Goal: Information Seeking & Learning: Learn about a topic

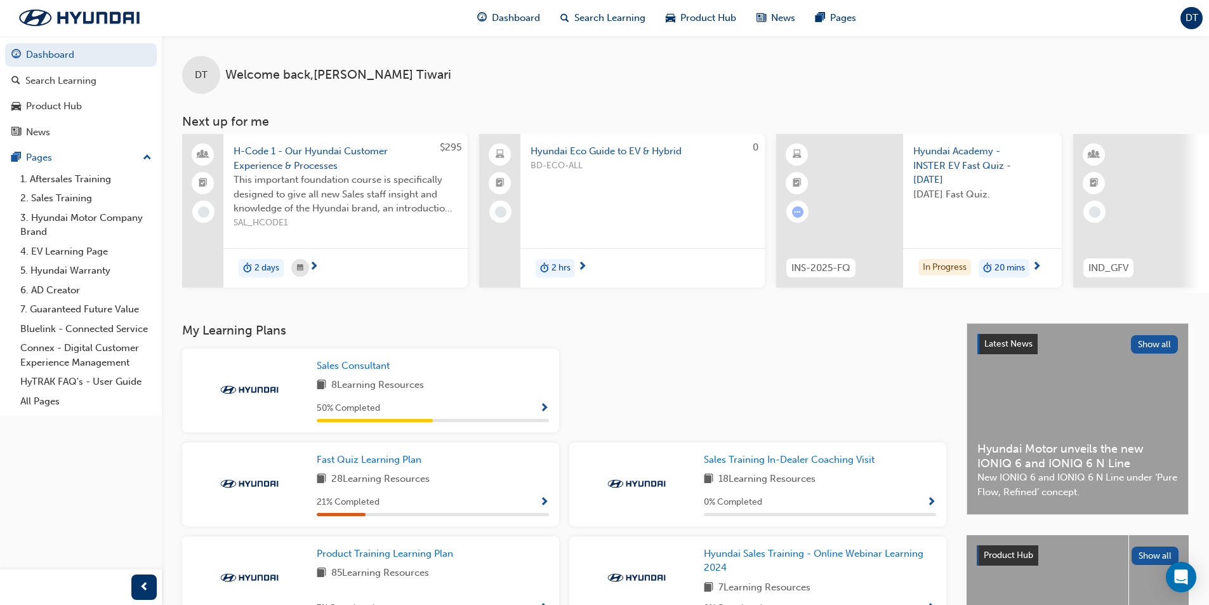
click at [539, 414] on span "Show Progress" at bounding box center [544, 408] width 10 height 11
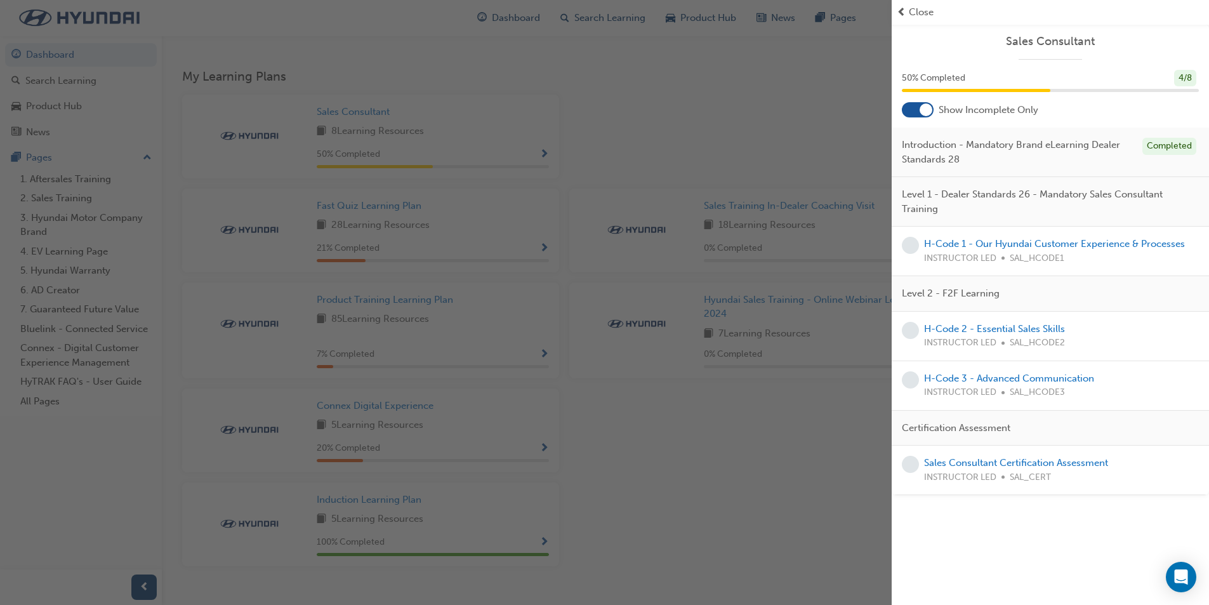
scroll to position [282, 0]
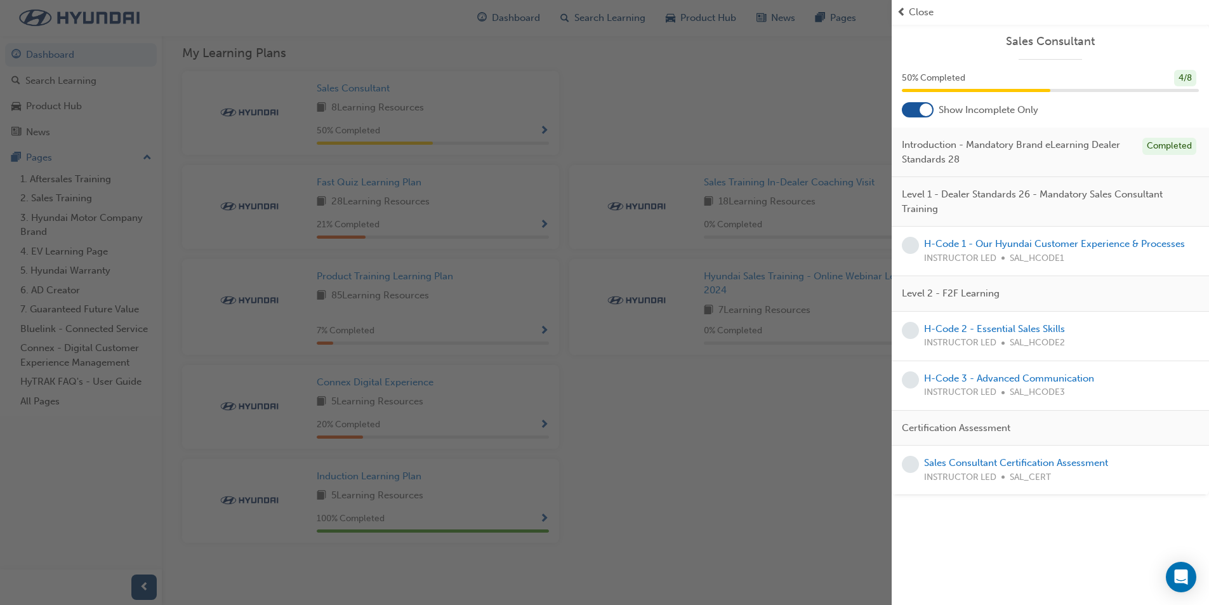
click at [789, 430] on div "button" at bounding box center [446, 302] width 892 height 605
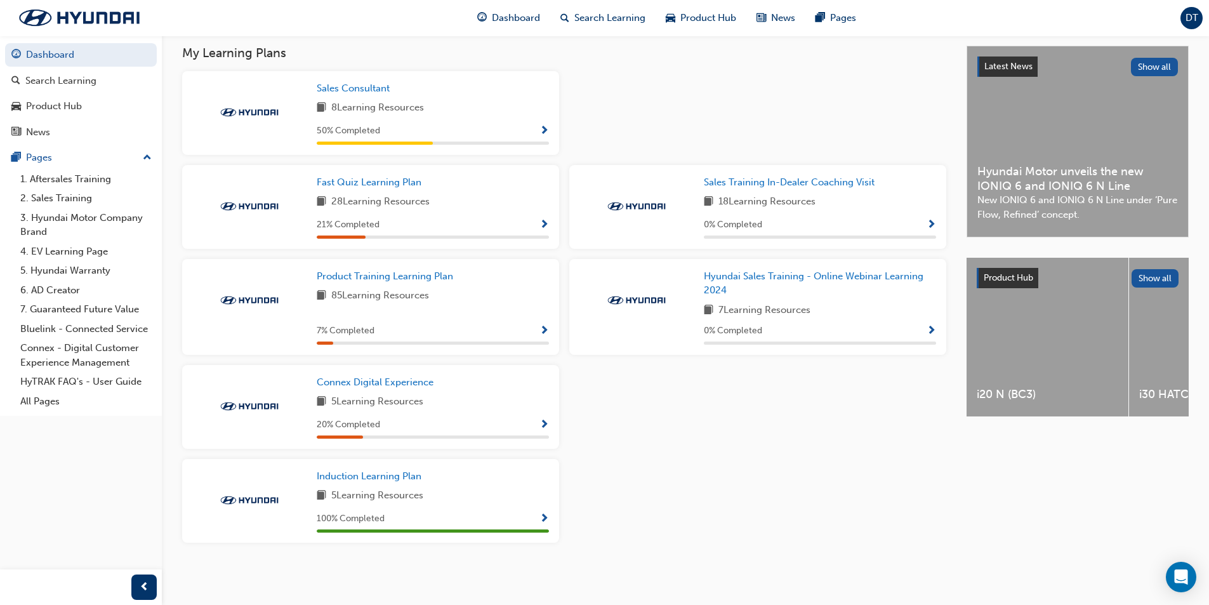
click at [542, 221] on span "Show Progress" at bounding box center [544, 225] width 10 height 11
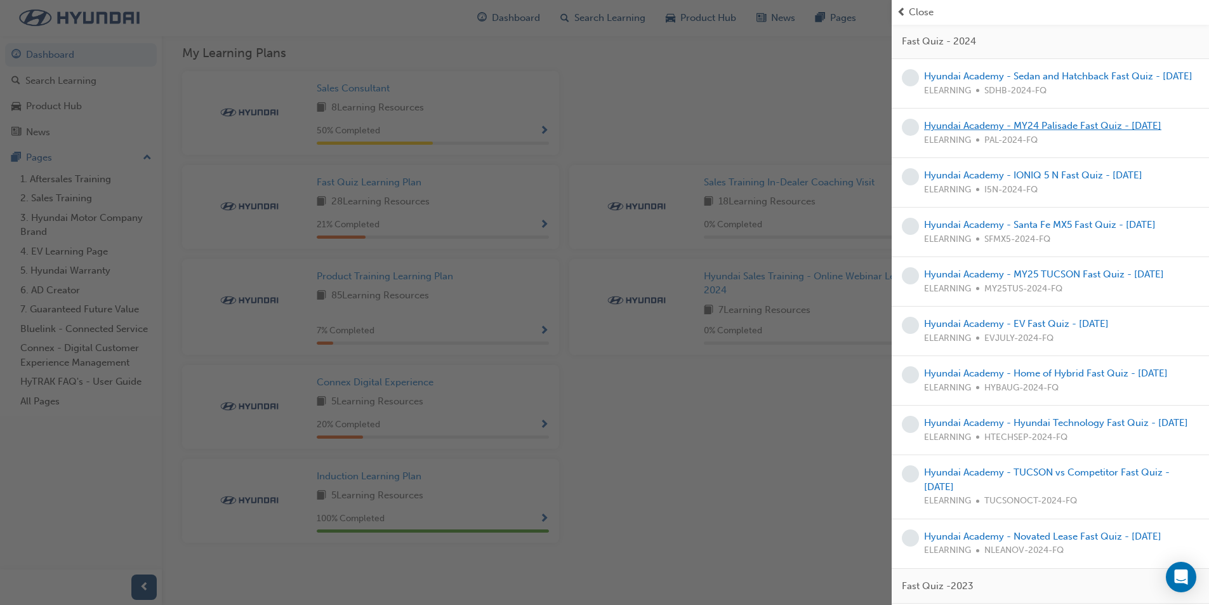
scroll to position [190, 0]
click at [1040, 327] on link "Hyundai Academy - EV Fast Quiz - [DATE]" at bounding box center [1016, 321] width 185 height 11
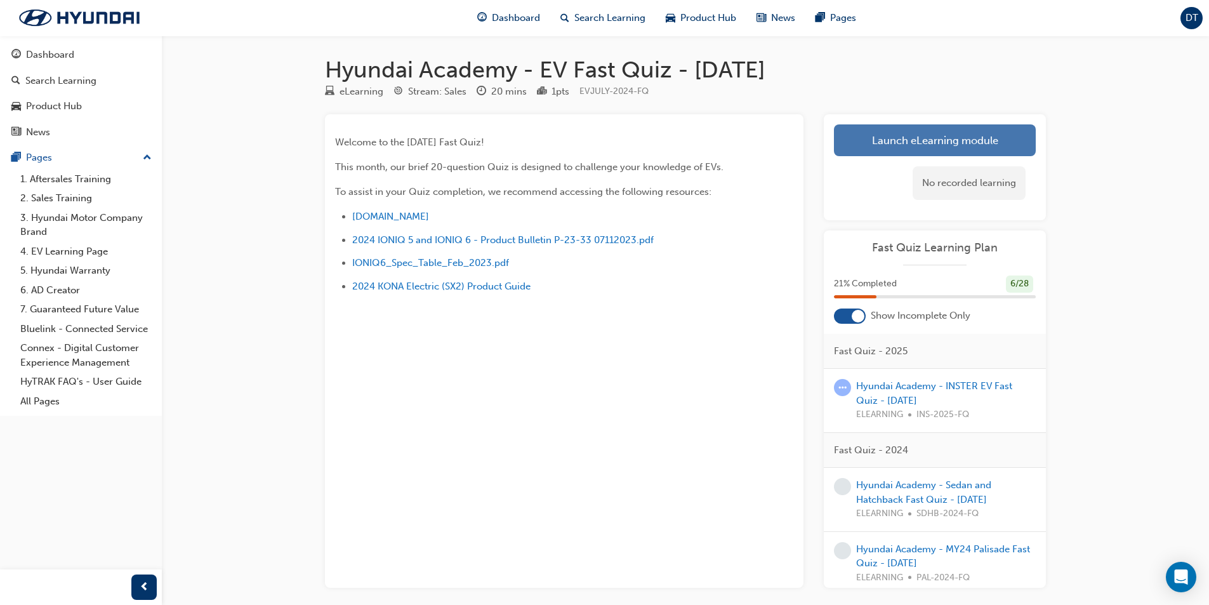
click at [874, 147] on link "Launch eLearning module" at bounding box center [935, 140] width 202 height 32
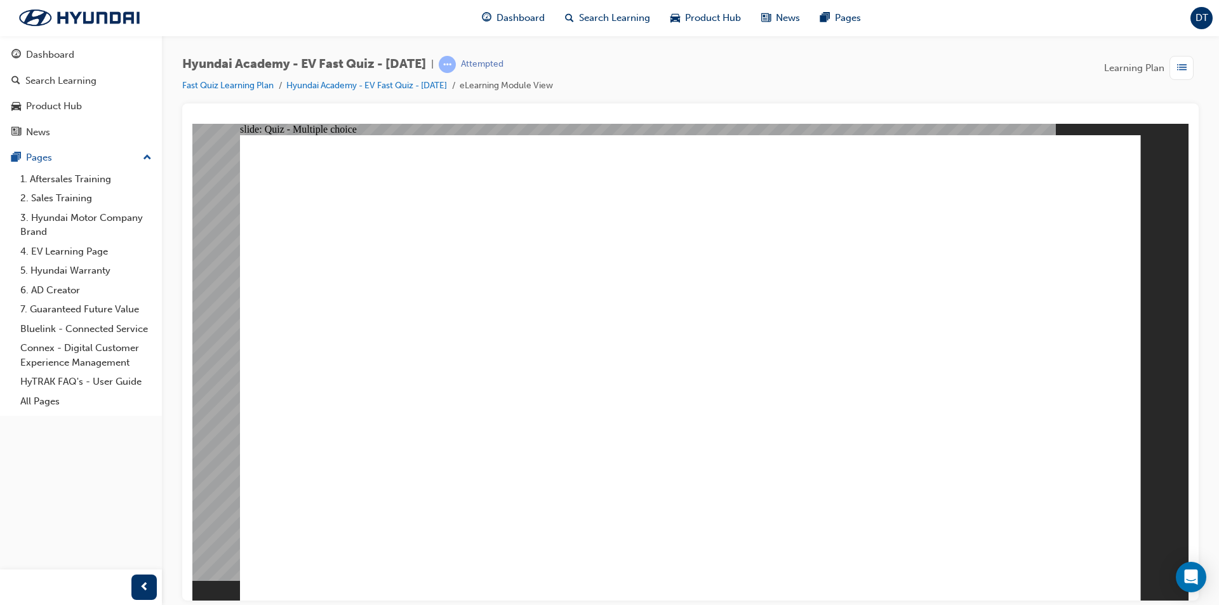
radio input "true"
checkbox input "true"
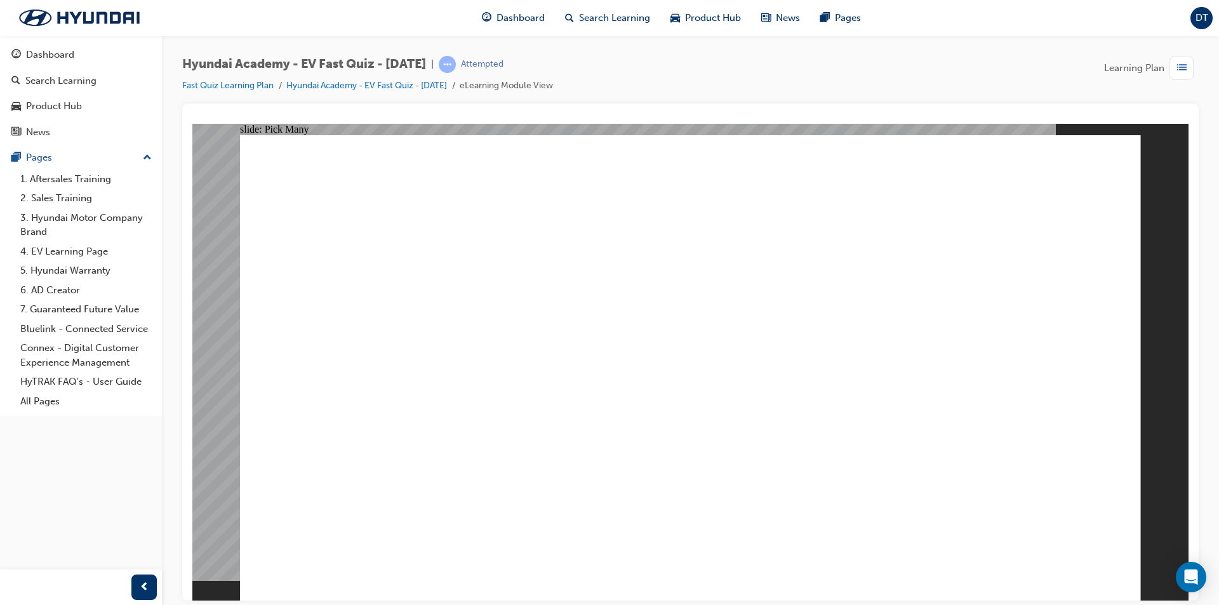
checkbox input "true"
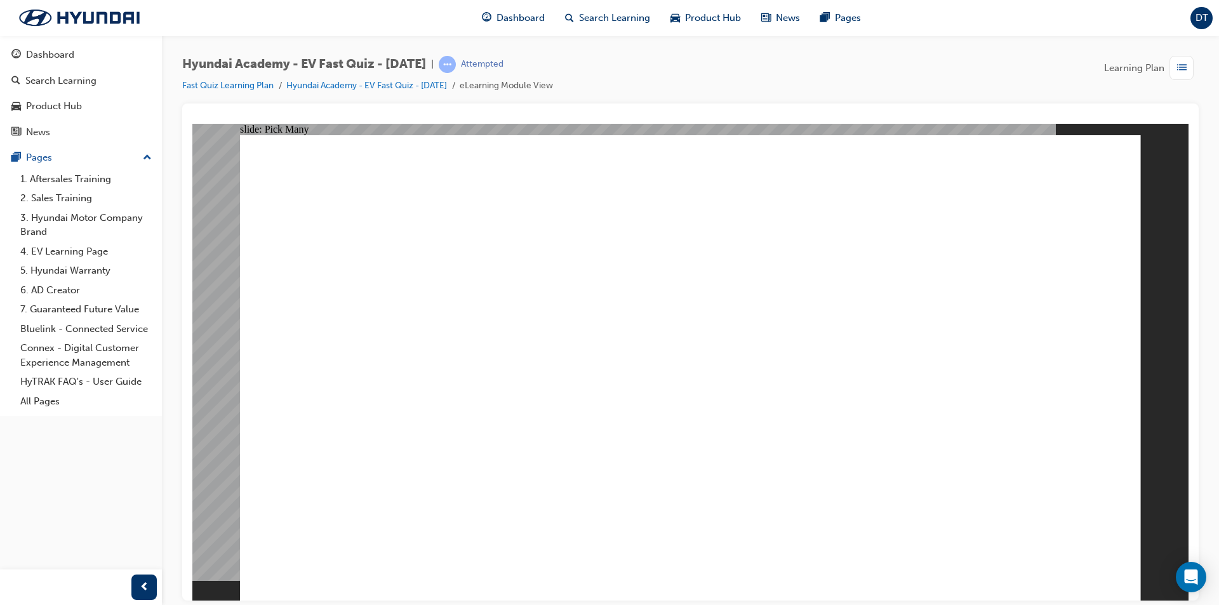
radio input "true"
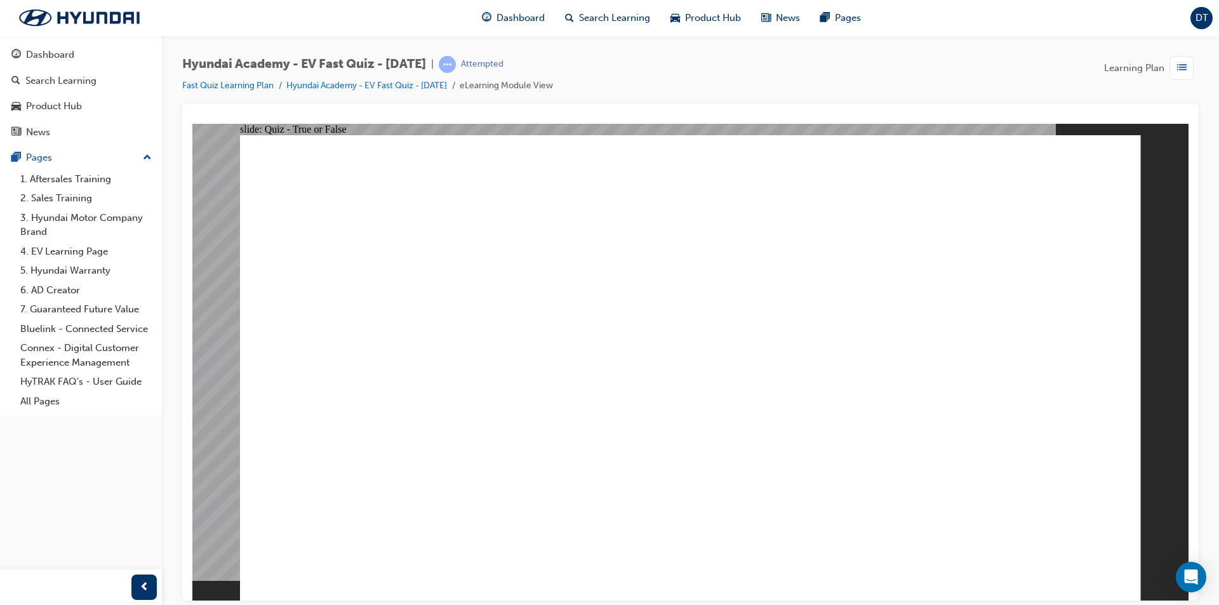
radio input "true"
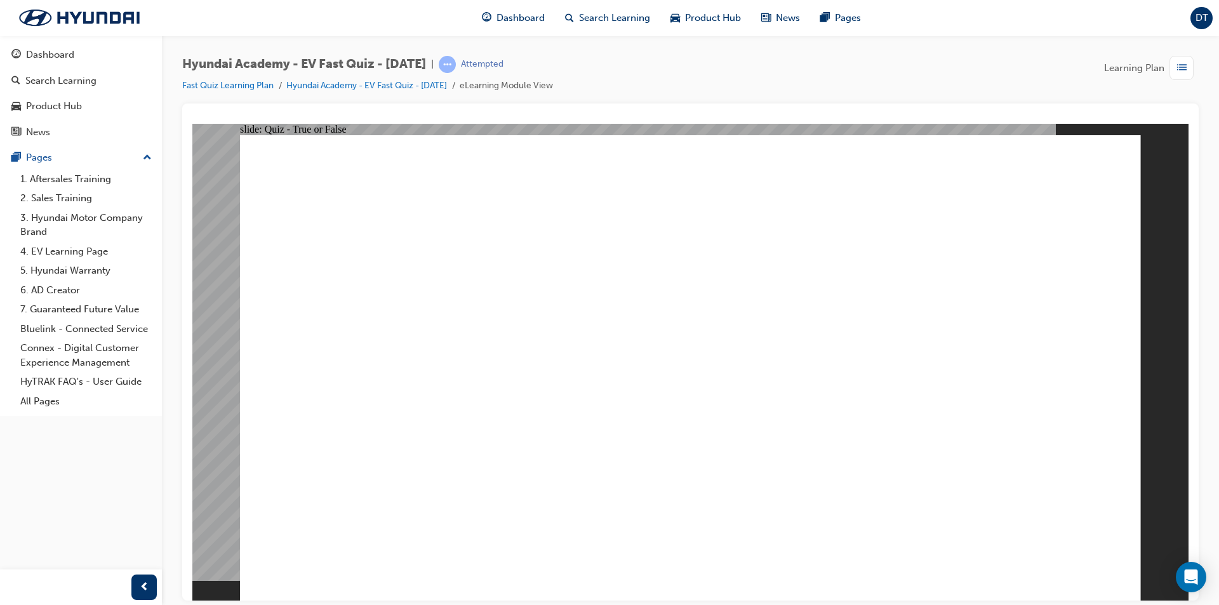
radio input "true"
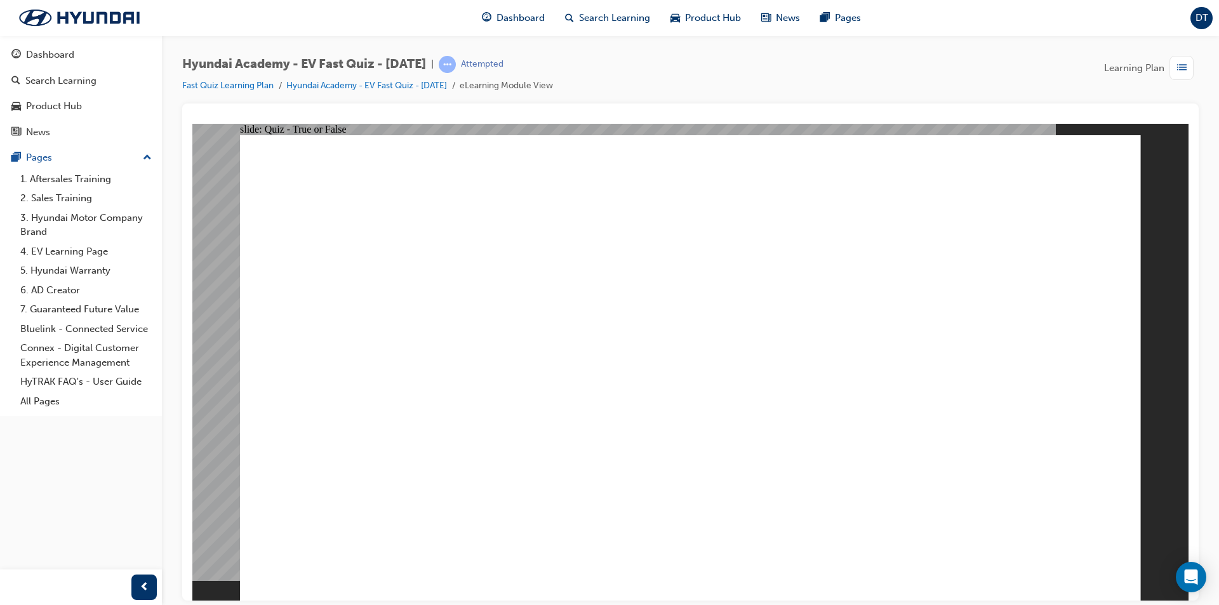
click at [517, 22] on span "Dashboard" at bounding box center [520, 18] width 48 height 15
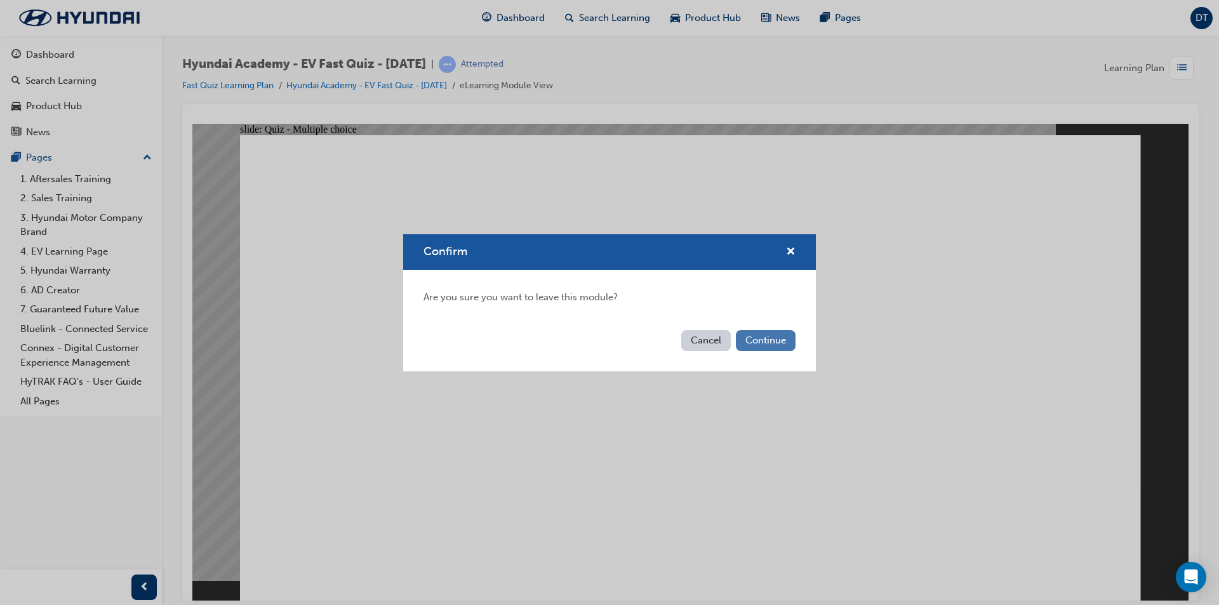
click at [760, 338] on button "Continue" at bounding box center [766, 340] width 60 height 21
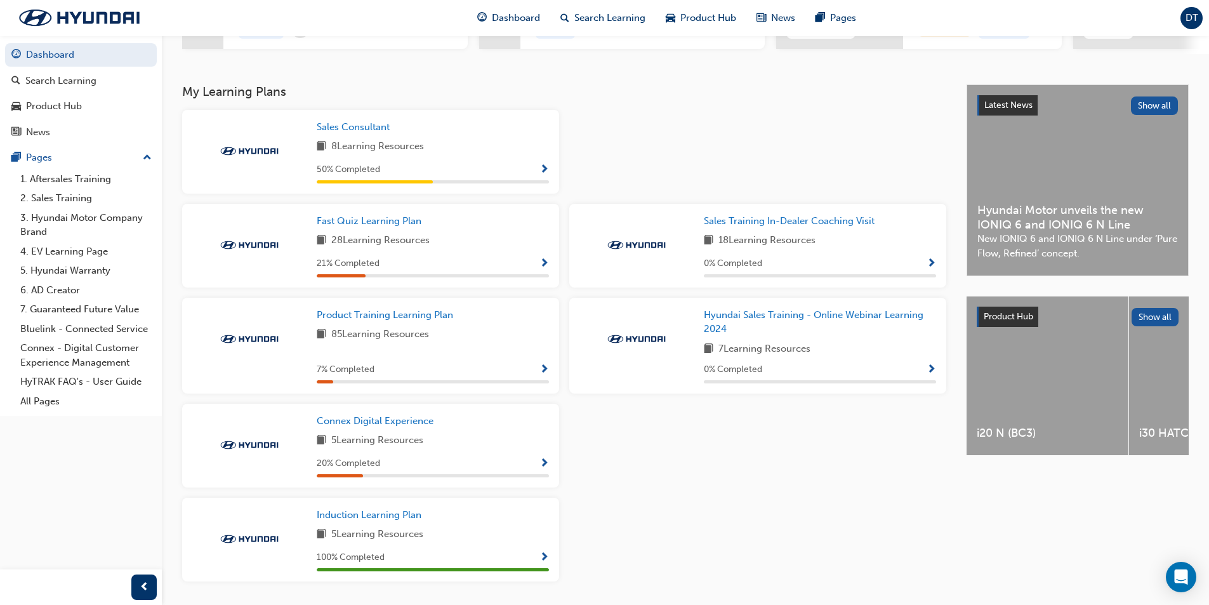
scroll to position [282, 0]
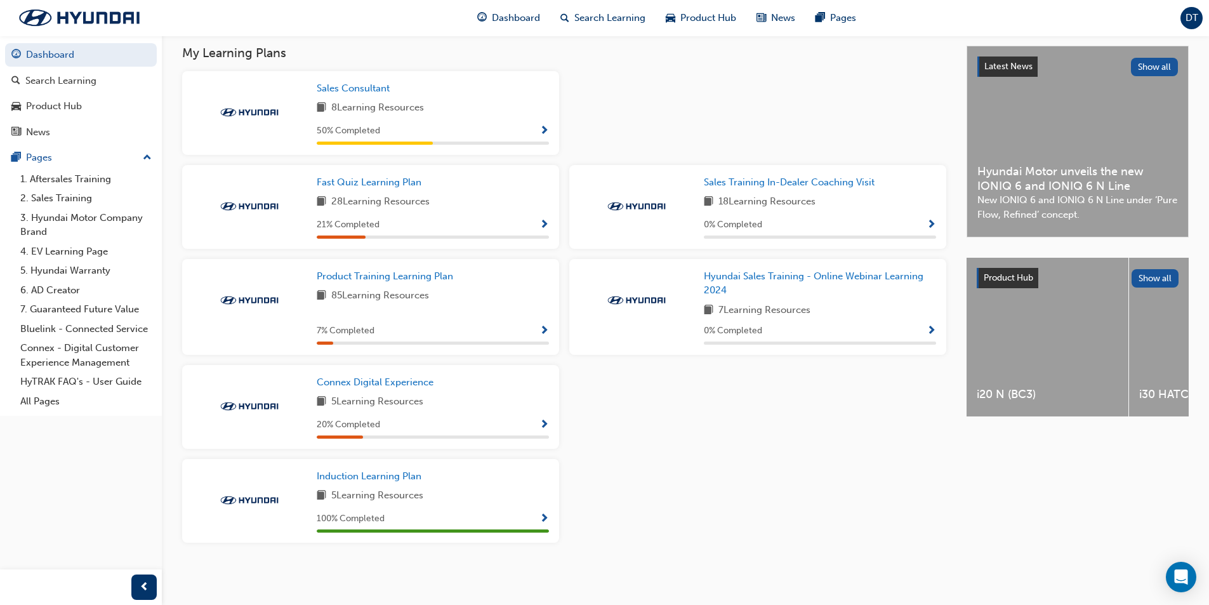
click at [1194, 18] on span "DT" at bounding box center [1192, 18] width 13 height 15
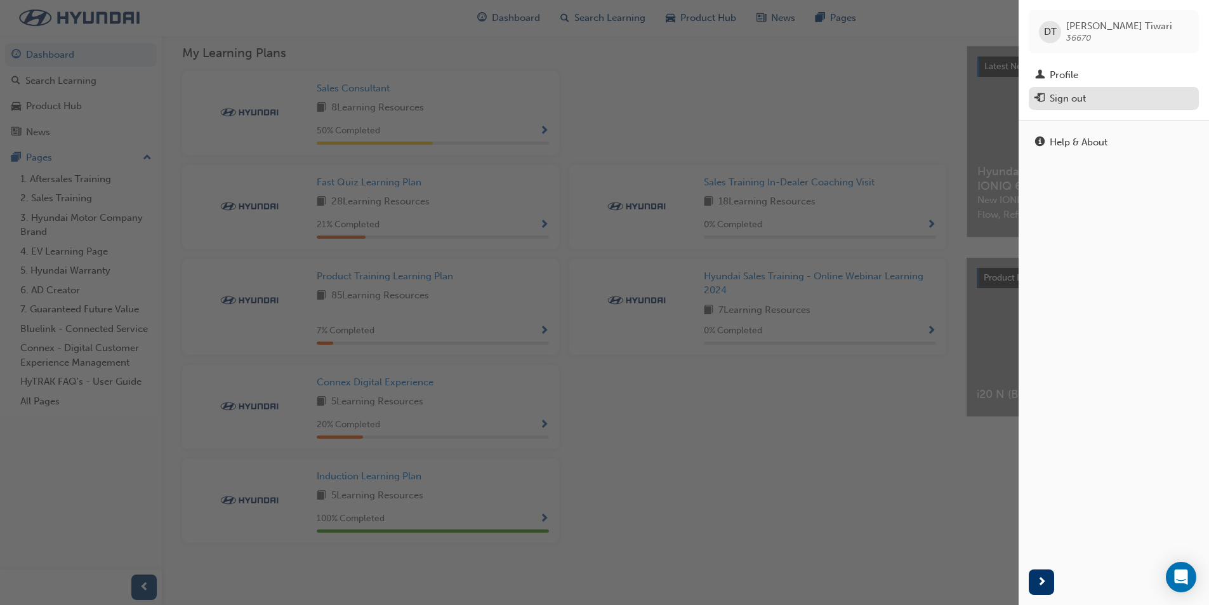
click at [1094, 107] on button "Sign out" at bounding box center [1114, 98] width 170 height 23
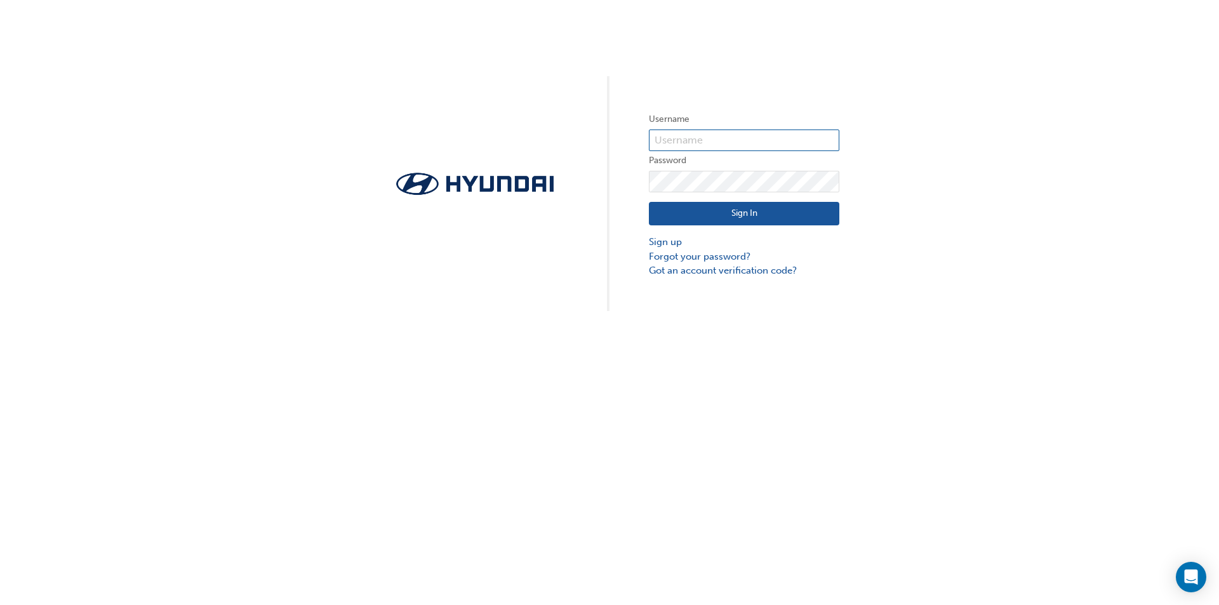
type input "D.Tiwari@grandprixhyundai.com.au"
click at [963, 126] on div "Username D.Tiwari@grandprixhyundai.com.au Password Sign In Sign up Forgot your …" at bounding box center [609, 155] width 1219 height 311
